Goal: Check status

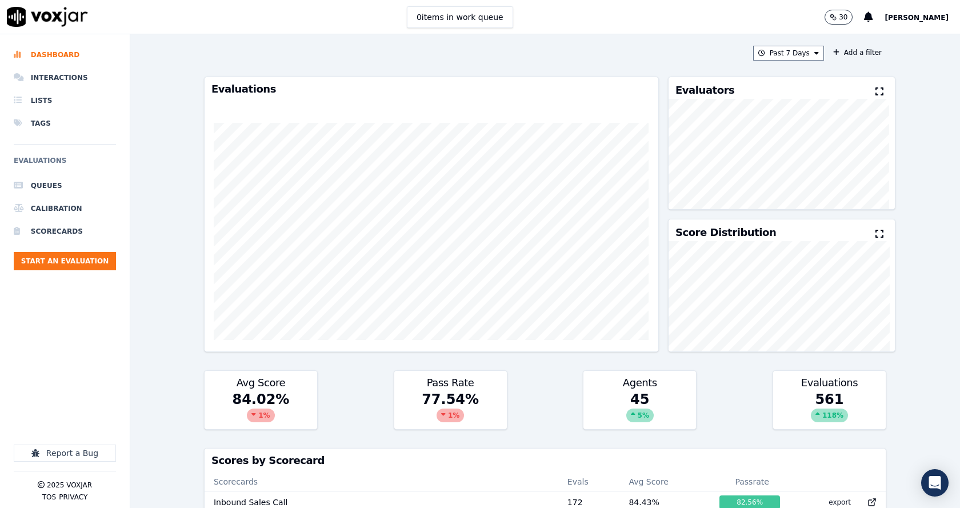
scroll to position [1, 0]
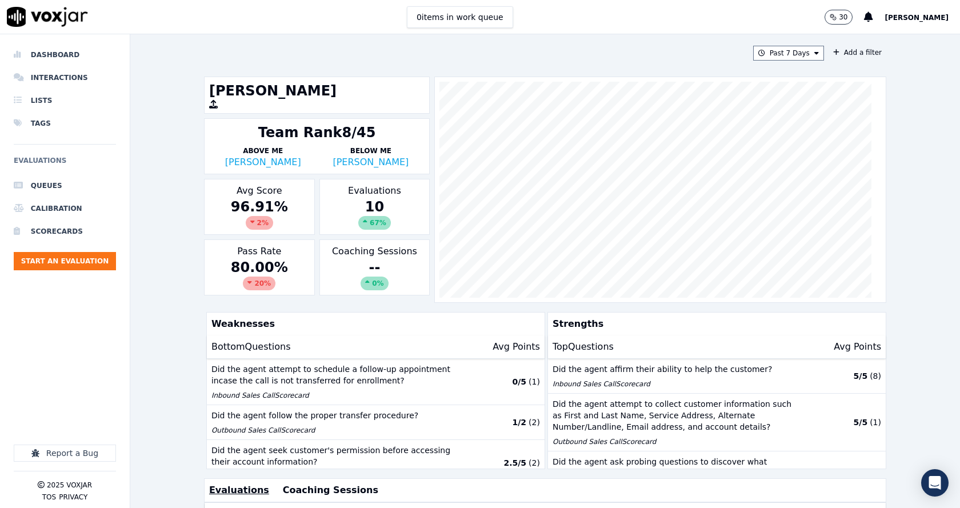
scroll to position [254, 0]
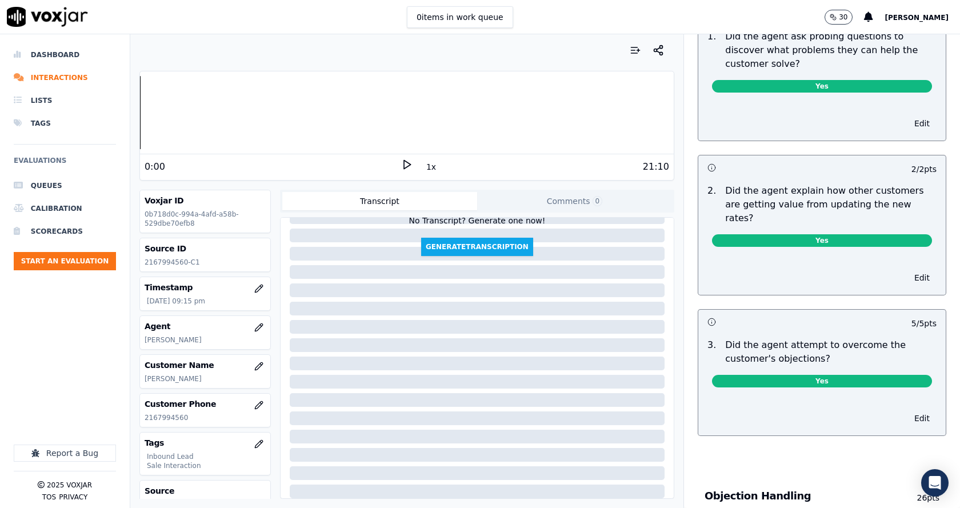
scroll to position [571, 0]
